Goal: Find specific page/section: Find specific page/section

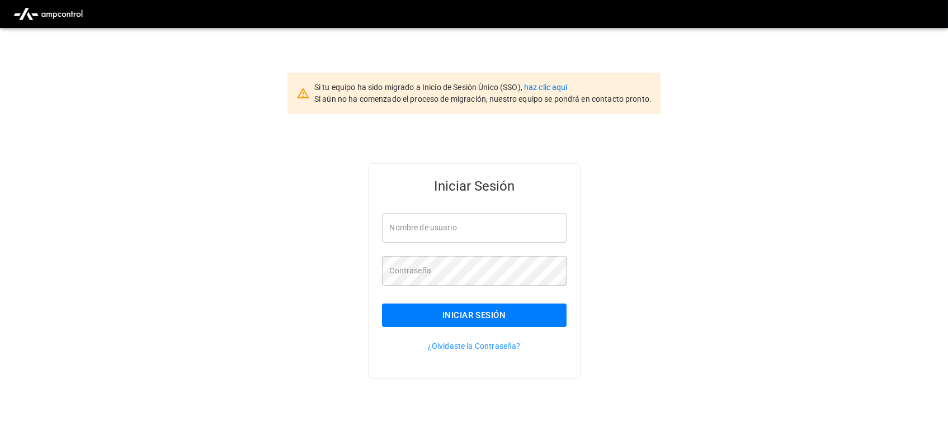
type input "**********"
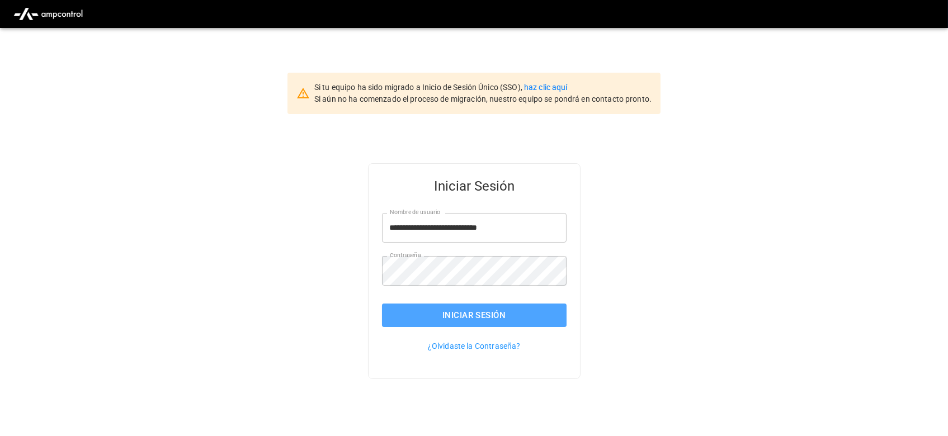
click at [465, 322] on button "Iniciar Sesión" at bounding box center [474, 315] width 185 height 23
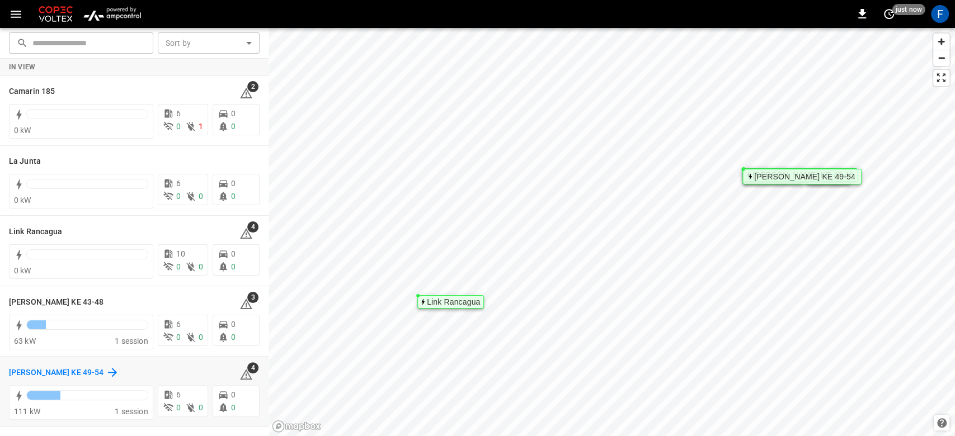
click at [41, 374] on h6 "[PERSON_NAME] KE 49-54" at bounding box center [56, 373] width 95 height 12
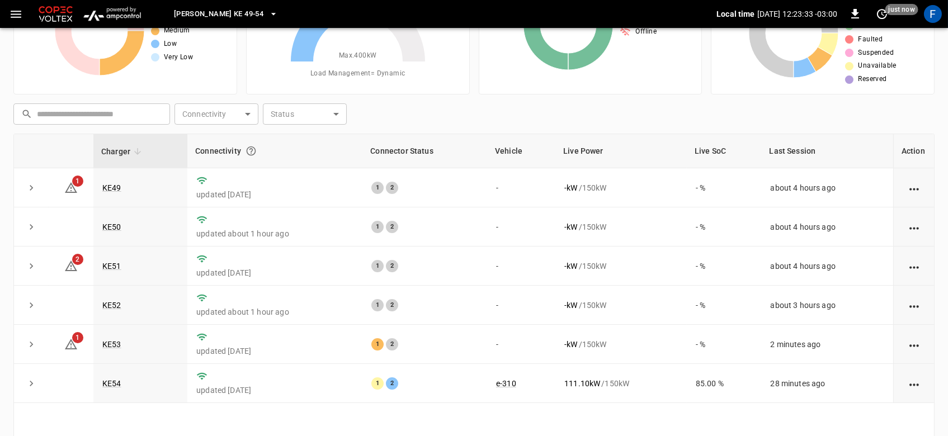
scroll to position [95, 0]
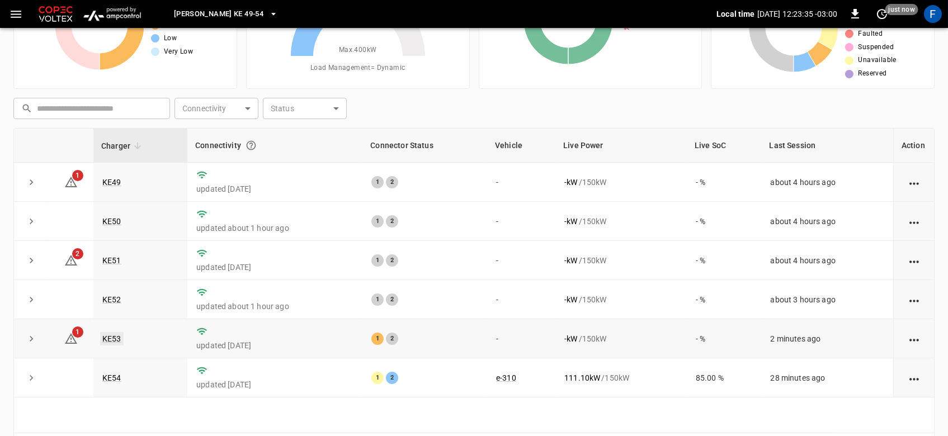
click at [111, 341] on link "KE53" at bounding box center [111, 338] width 23 height 13
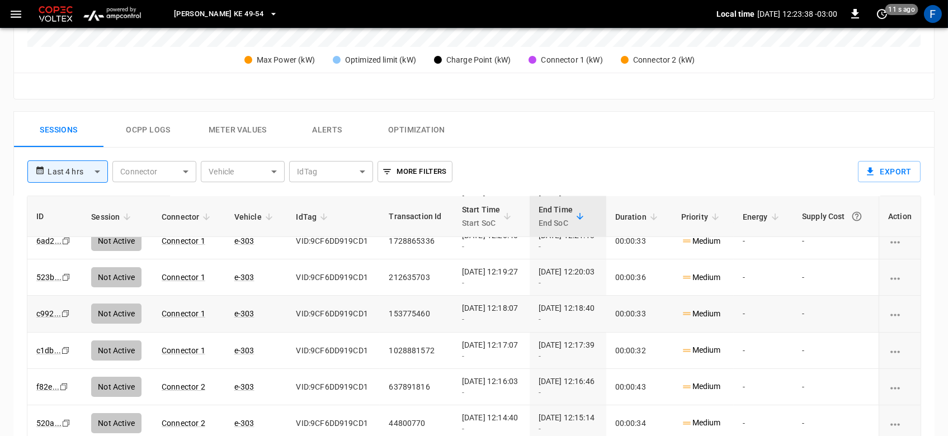
scroll to position [0, 6]
